Goal: Check status: Check status

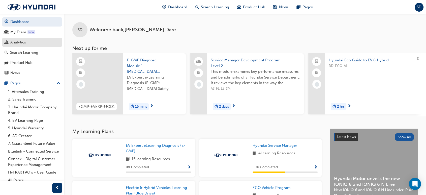
click at [34, 39] on link "Analytics" at bounding box center [32, 42] width 60 height 9
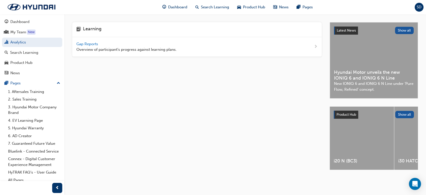
click at [91, 43] on span "Gap Reports" at bounding box center [87, 44] width 23 height 5
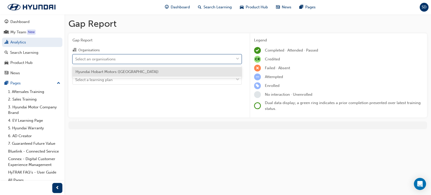
click at [237, 60] on span "down-icon" at bounding box center [238, 59] width 4 height 7
click at [76, 60] on input "Organisations option Hyundai Hobart Motors ([GEOGRAPHIC_DATA]) focused, 1 of 1.…" at bounding box center [75, 59] width 1 height 4
click at [209, 68] on div "Hyundai Hobart Motors ([GEOGRAPHIC_DATA])" at bounding box center [156, 72] width 169 height 10
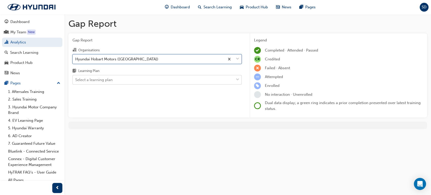
click at [235, 80] on div at bounding box center [238, 79] width 8 height 9
click at [76, 80] on input "Learning Plan Select a learning plan" at bounding box center [75, 79] width 1 height 4
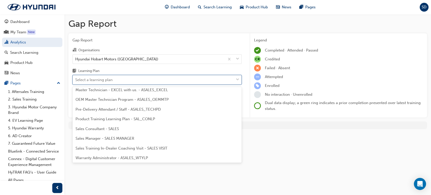
scroll to position [227, 0]
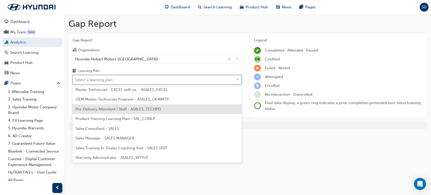
click at [204, 106] on div "Pre-Delivery Attendant / Staff - ASALES_TECHPD" at bounding box center [156, 109] width 169 height 10
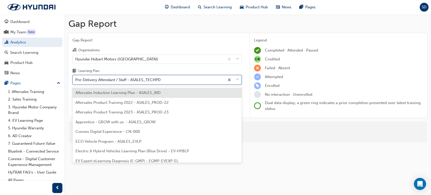
click at [237, 77] on span "down-icon" at bounding box center [238, 79] width 4 height 7
click at [76, 77] on input "Learning Plan option Pre-Delivery Attendant / Staff - ASALES_TECHPD, selected. …" at bounding box center [75, 79] width 1 height 4
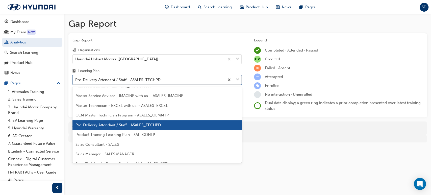
scroll to position [227, 0]
